Goal: Information Seeking & Learning: Learn about a topic

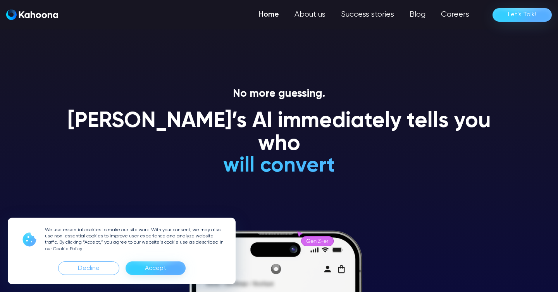
click at [163, 269] on div "Accept" at bounding box center [155, 269] width 21 height 12
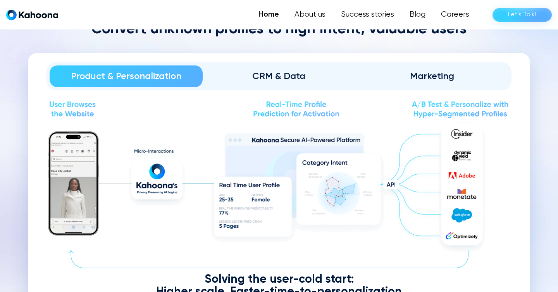
scroll to position [875, 0]
click at [276, 73] on div "CRM & Data" at bounding box center [279, 76] width 131 height 12
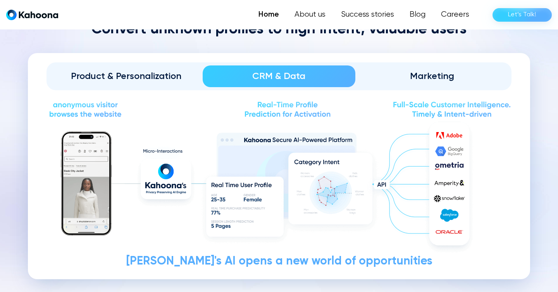
click at [276, 73] on div "CRM & Data" at bounding box center [279, 76] width 131 height 12
click at [271, 75] on div "CRM & Data" at bounding box center [279, 76] width 131 height 12
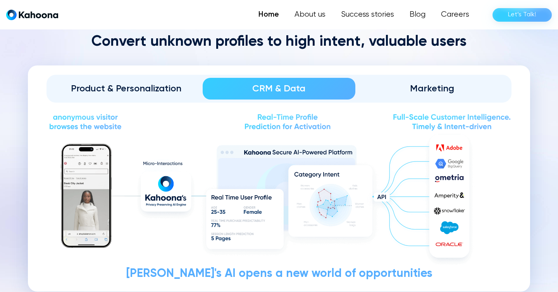
scroll to position [863, 0]
click at [404, 90] on div "Marketing" at bounding box center [431, 88] width 131 height 12
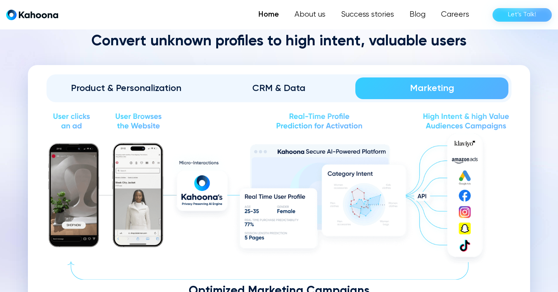
click at [325, 82] on div "CRM & Data" at bounding box center [279, 88] width 131 height 12
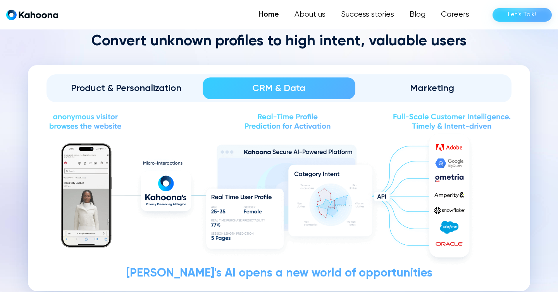
click at [178, 85] on div "Product & Personalization" at bounding box center [125, 88] width 131 height 12
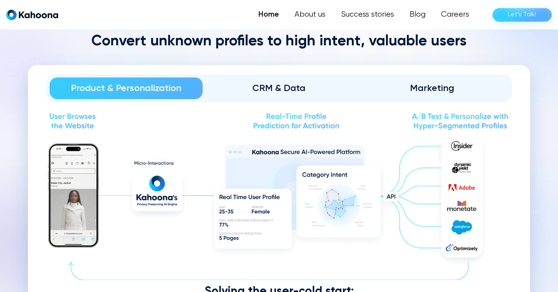
click at [283, 87] on div "CRM & Data" at bounding box center [279, 88] width 131 height 12
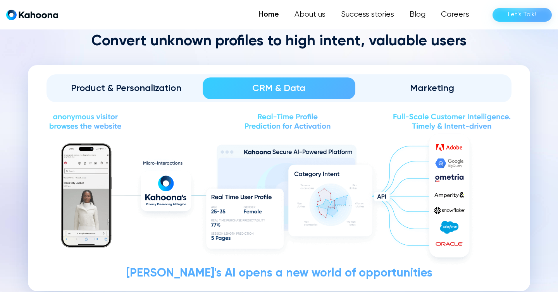
click at [379, 84] on div "Marketing" at bounding box center [431, 88] width 131 height 12
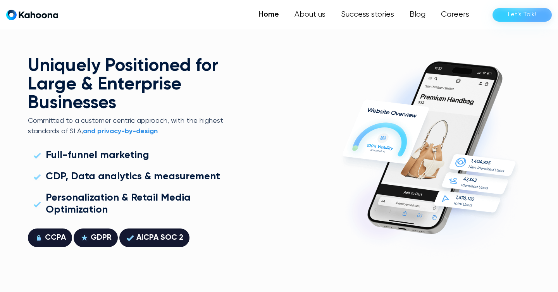
scroll to position [2049, 0]
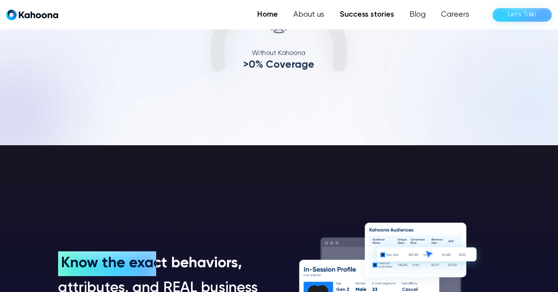
click at [374, 18] on link "Success stories" at bounding box center [367, 15] width 70 height 16
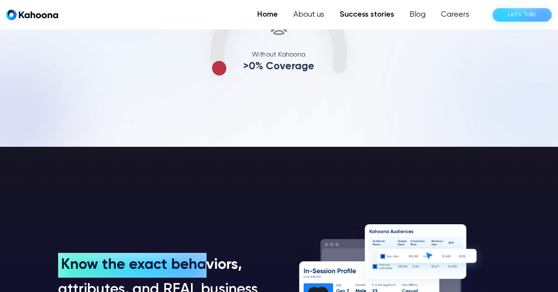
scroll to position [430, 0]
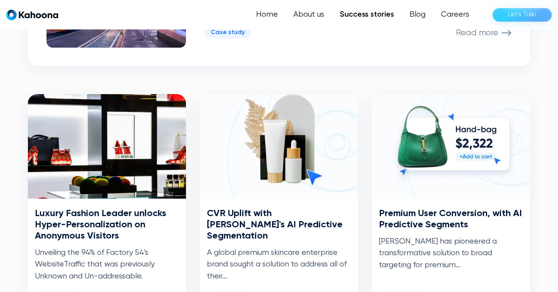
scroll to position [332, 0]
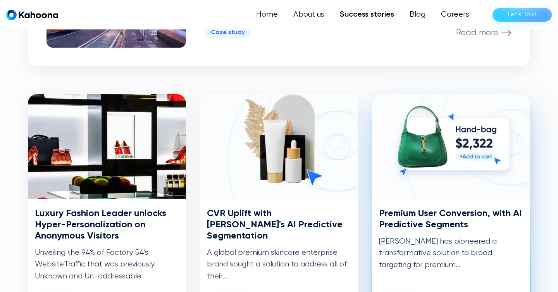
click at [427, 136] on img at bounding box center [451, 146] width 158 height 105
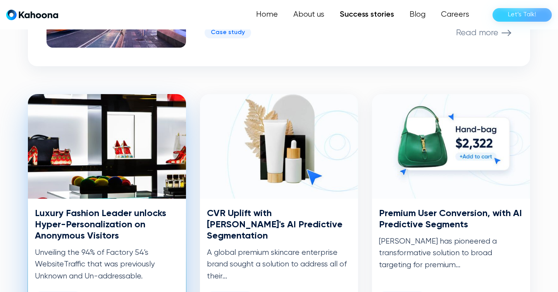
click at [132, 155] on img at bounding box center [107, 146] width 158 height 105
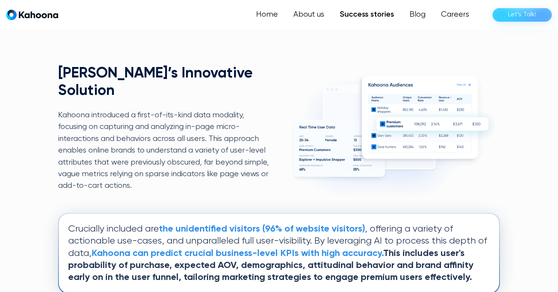
scroll to position [731, 0]
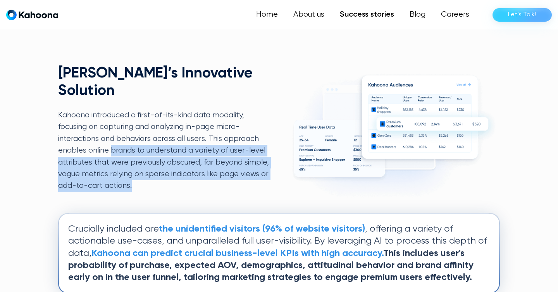
drag, startPoint x: 111, startPoint y: 131, endPoint x: 175, endPoint y: 166, distance: 72.7
click at [176, 166] on p "Kahoona introduced a first-of-its-kind data modality, focusing on capturing and…" at bounding box center [163, 151] width 211 height 83
copy p "brands to understand a variety of user-level attributes that were previously ob…"
